Goal: Task Accomplishment & Management: Use online tool/utility

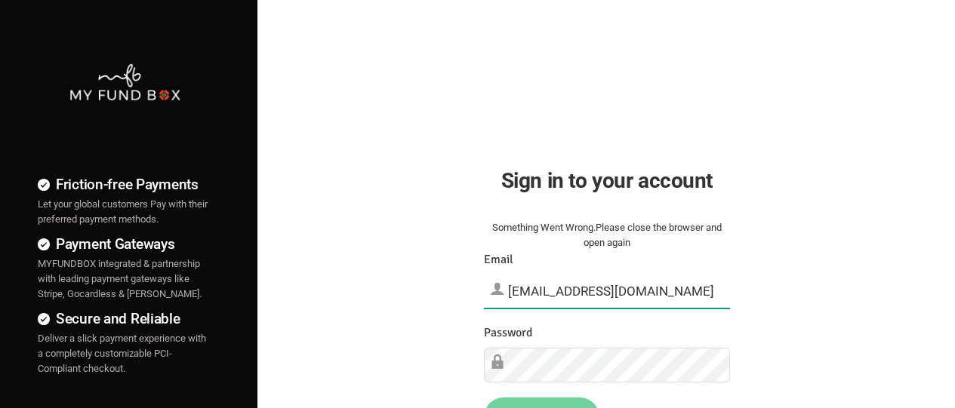
type input "[EMAIL_ADDRESS][DOMAIN_NAME]"
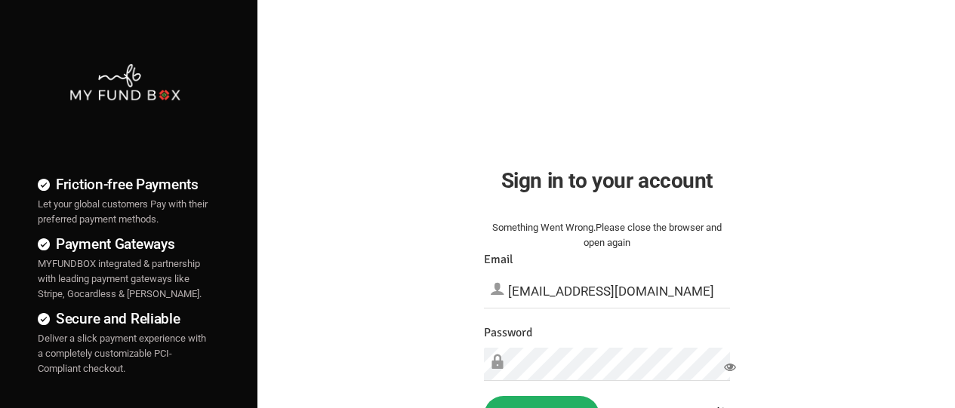
click at [541, 402] on button "Sign in" at bounding box center [541, 415] width 115 height 39
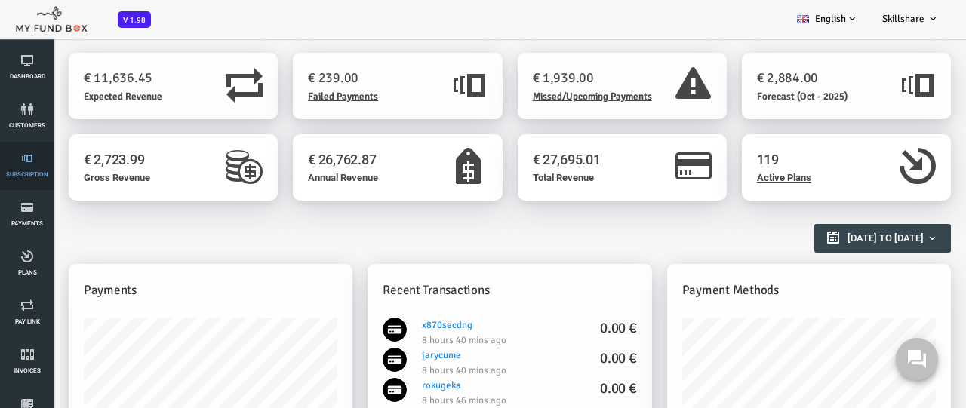
click at [27, 166] on link "Subscription" at bounding box center [27, 166] width 45 height 48
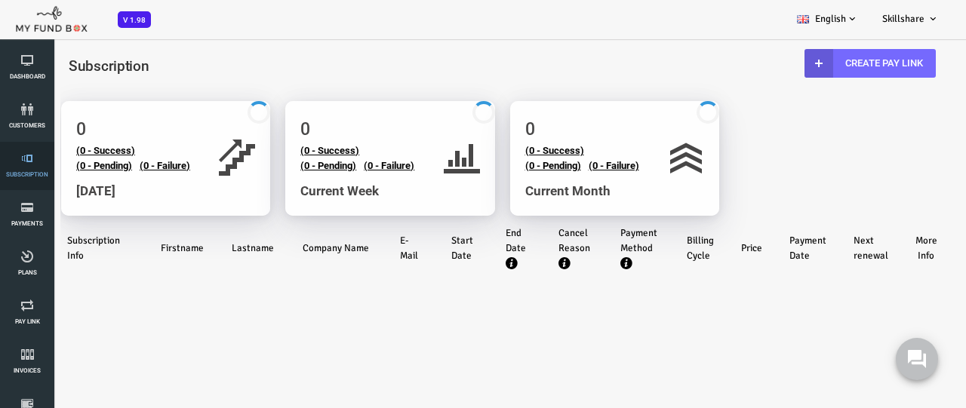
select select "100"
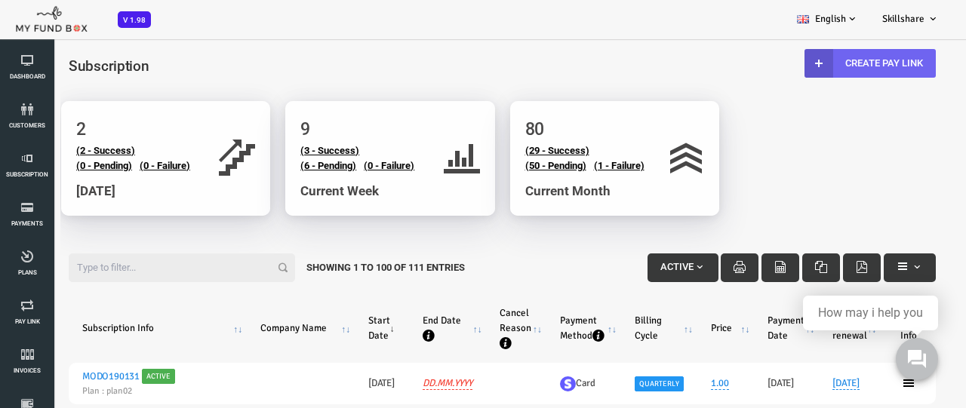
click at [829, 63] on link "Create Pay Link" at bounding box center [831, 63] width 131 height 29
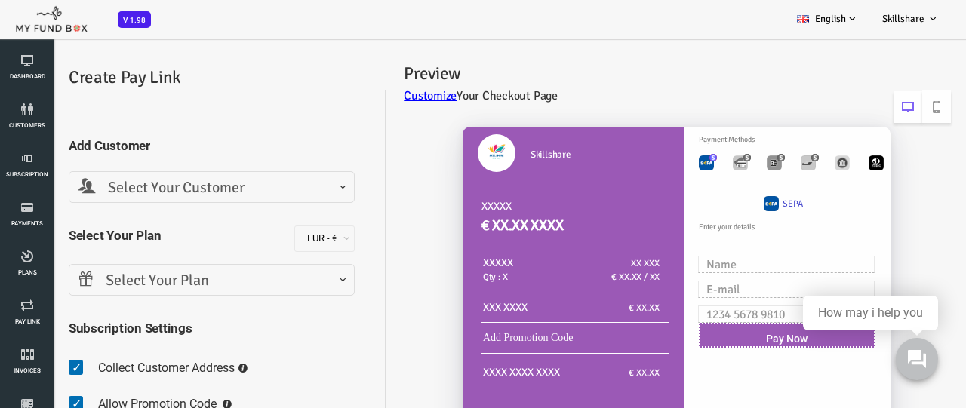
click at [172, 187] on span "Select Your Customer" at bounding box center [173, 188] width 266 height 23
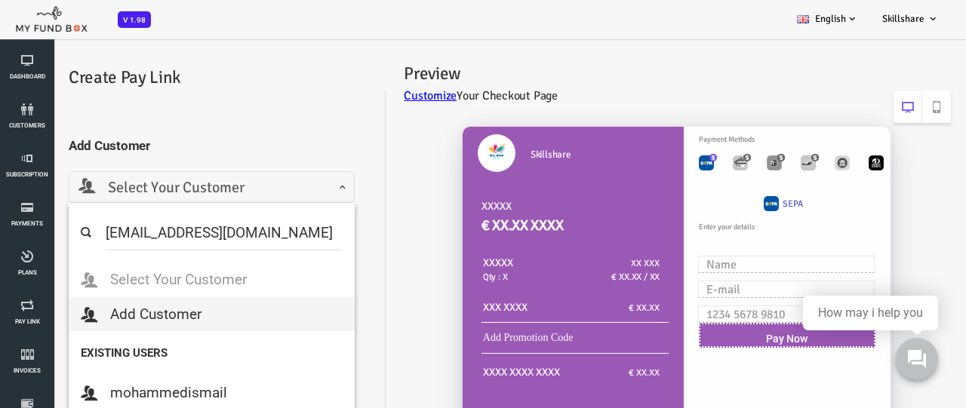
select select "[EMAIL_ADDRESS][DOMAIN_NAME]"
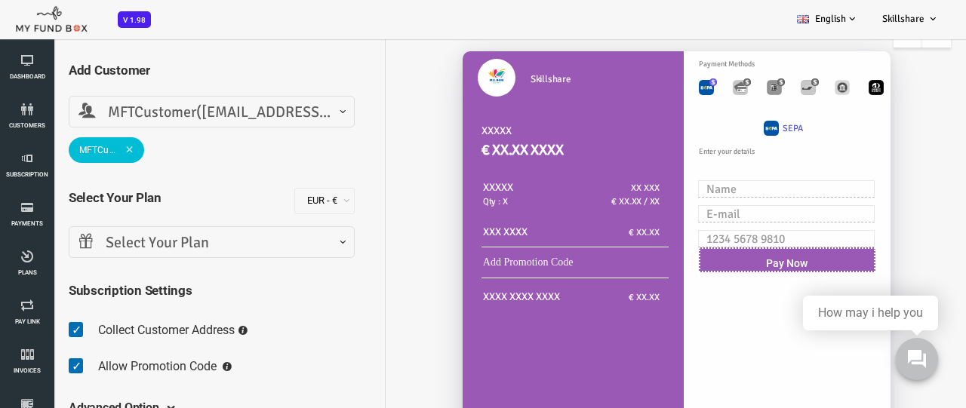
scroll to position [151, 0]
